Goal: Find specific page/section: Find specific page/section

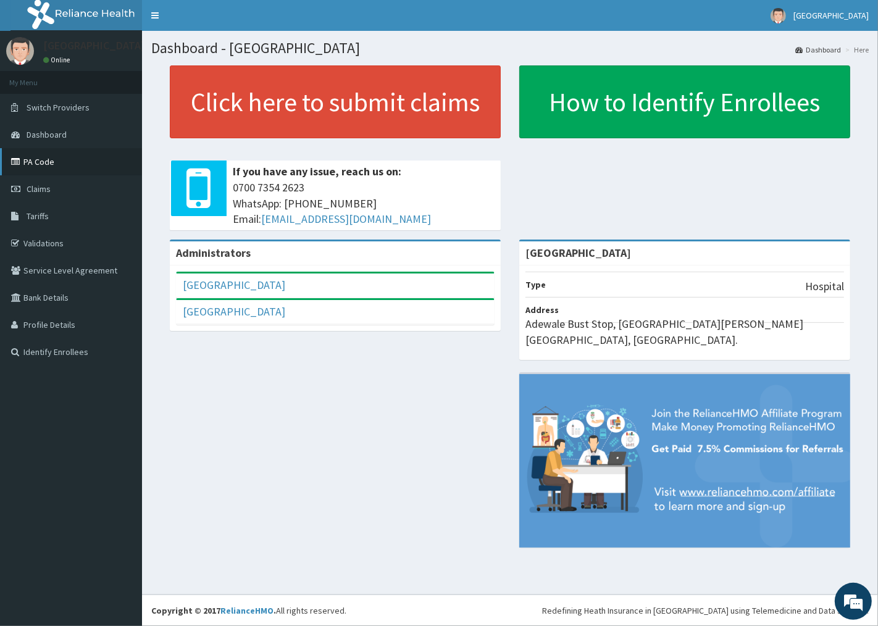
click at [71, 152] on link "PA Code" at bounding box center [71, 161] width 142 height 27
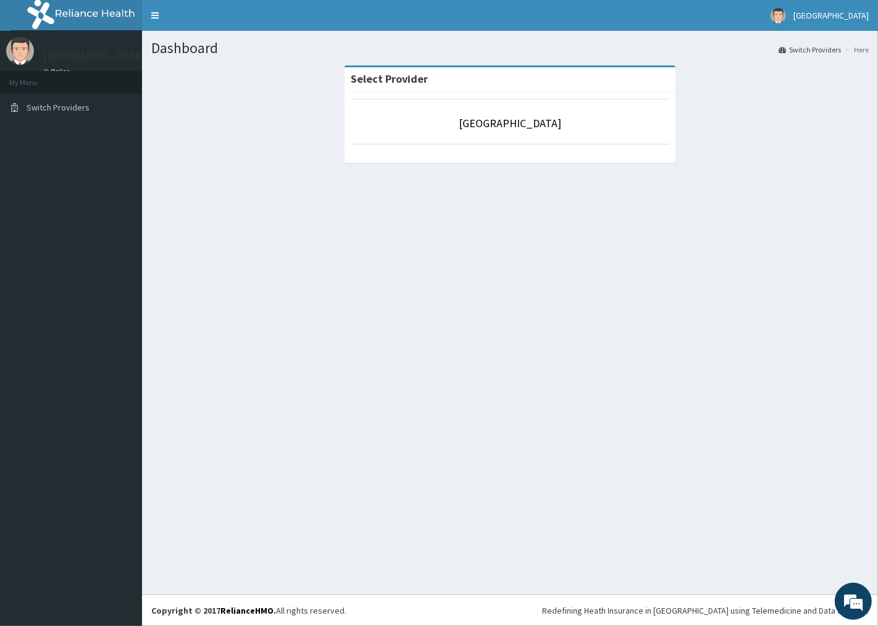
click at [442, 251] on div "Dashboard Switch Providers Here Select [GEOGRAPHIC_DATA]" at bounding box center [510, 313] width 736 height 564
click at [548, 130] on p "[GEOGRAPHIC_DATA]" at bounding box center [510, 123] width 319 height 16
click at [521, 120] on link "[GEOGRAPHIC_DATA]" at bounding box center [510, 123] width 103 height 14
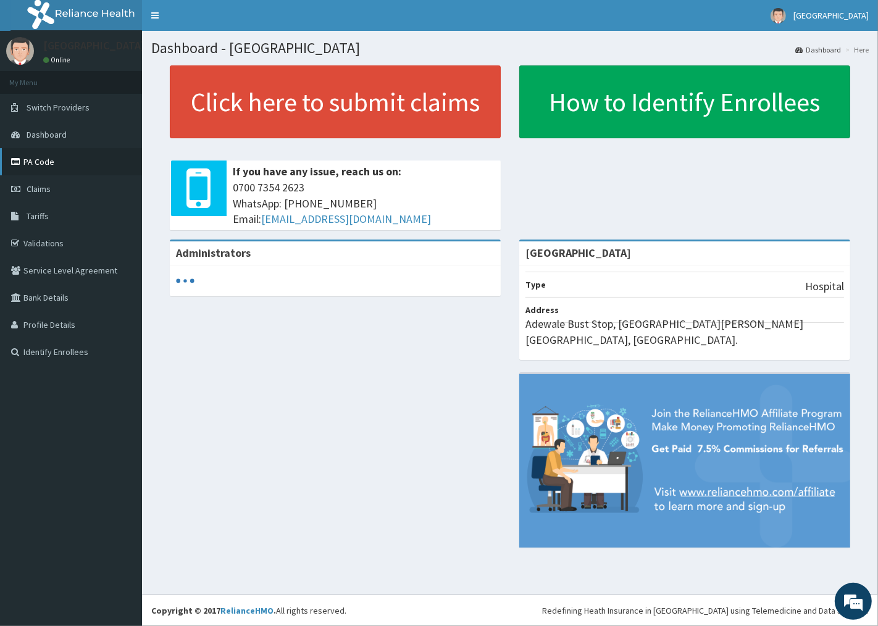
click at [88, 157] on link "PA Code" at bounding box center [71, 161] width 142 height 27
